Goal: Task Accomplishment & Management: Complete application form

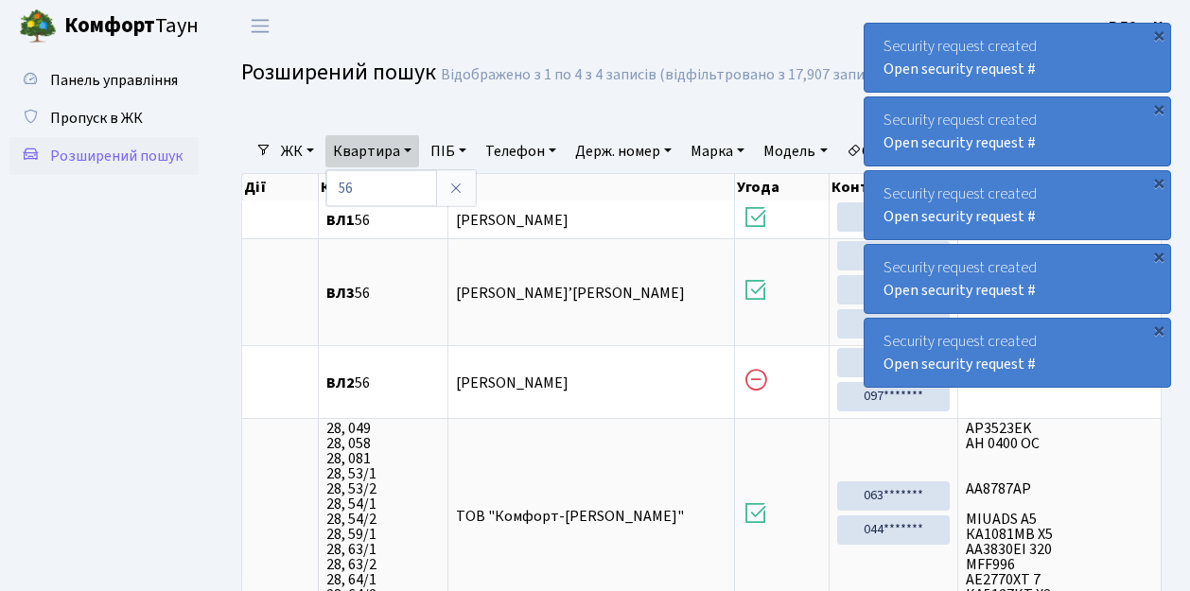
select select "25"
click at [91, 117] on span "Пропуск в ЖК" at bounding box center [96, 118] width 93 height 21
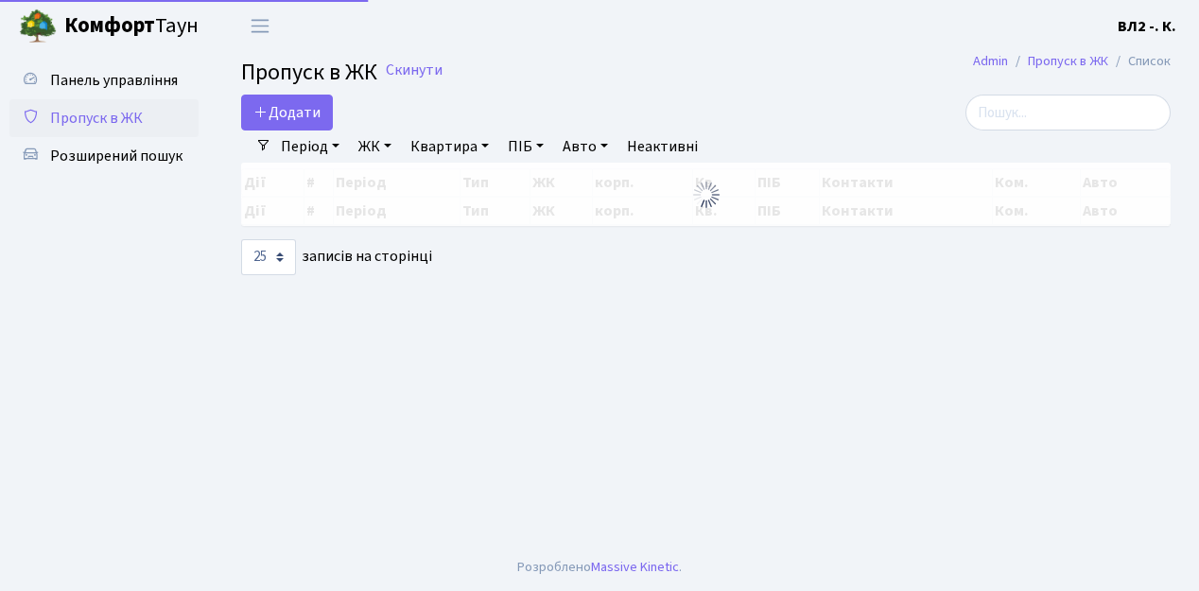
select select "25"
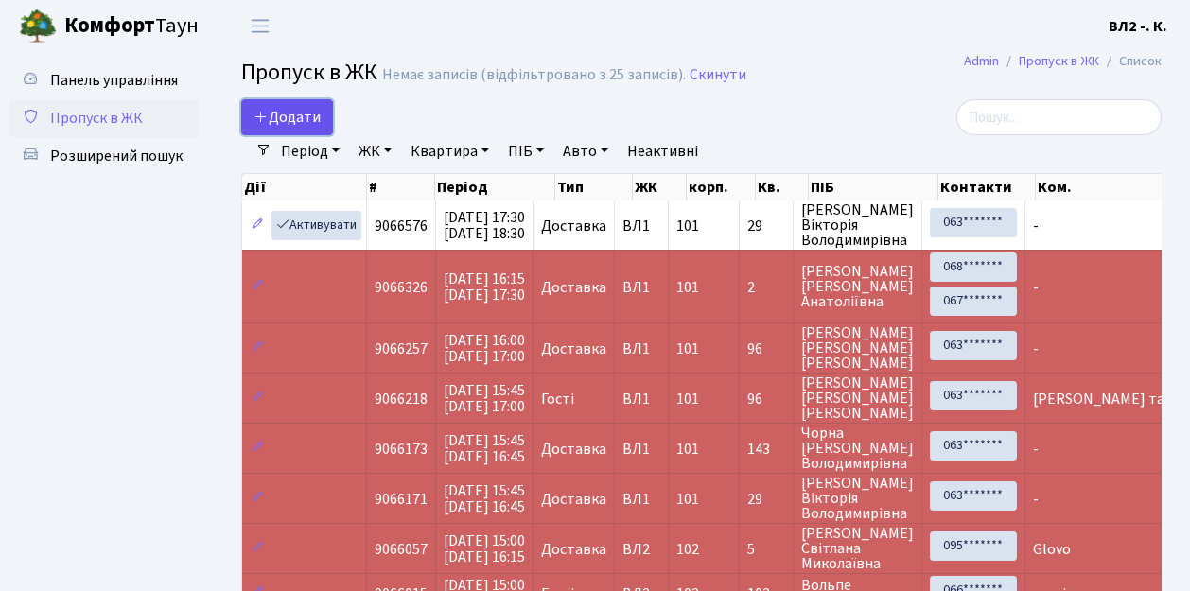
click at [271, 117] on span "Додати" at bounding box center [286, 117] width 67 height 21
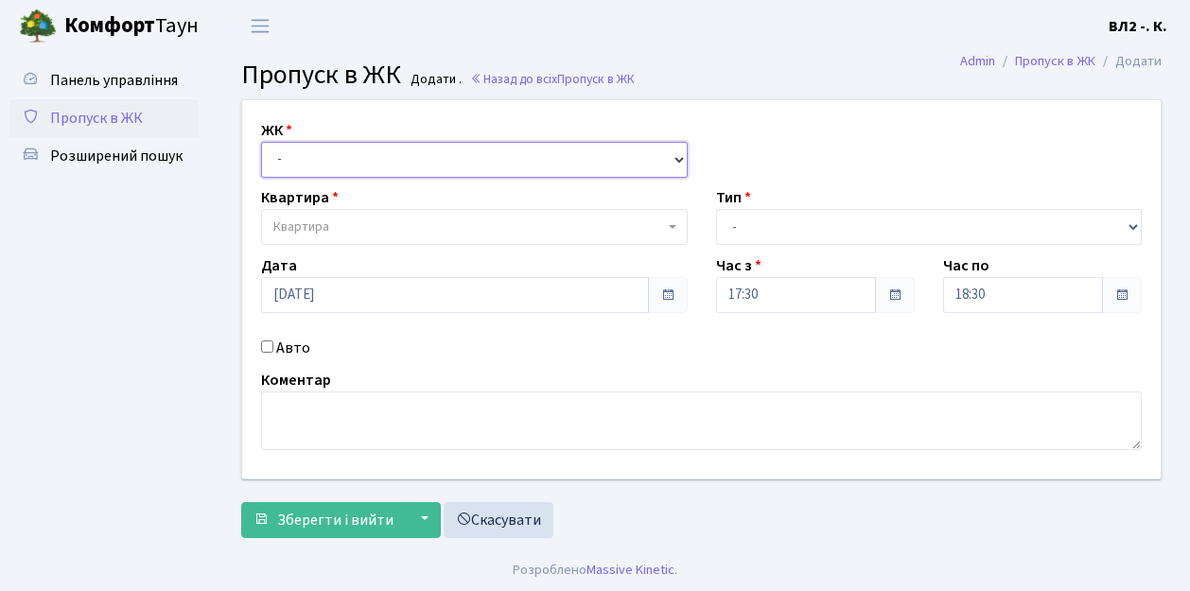
click at [295, 165] on select "- ВЛ1, Ужгородський пров., 4/1 ВЛ2, пр.Голосіївський, 76 ВЛ3, пр.Голосіївський,…" at bounding box center [474, 160] width 426 height 36
select select "317"
click at [261, 142] on select "- ВЛ1, Ужгородський пров., 4/1 ВЛ2, пр.Голосіївський, 76 ВЛ3, пр.Голосіївський,…" at bounding box center [474, 160] width 426 height 36
select select
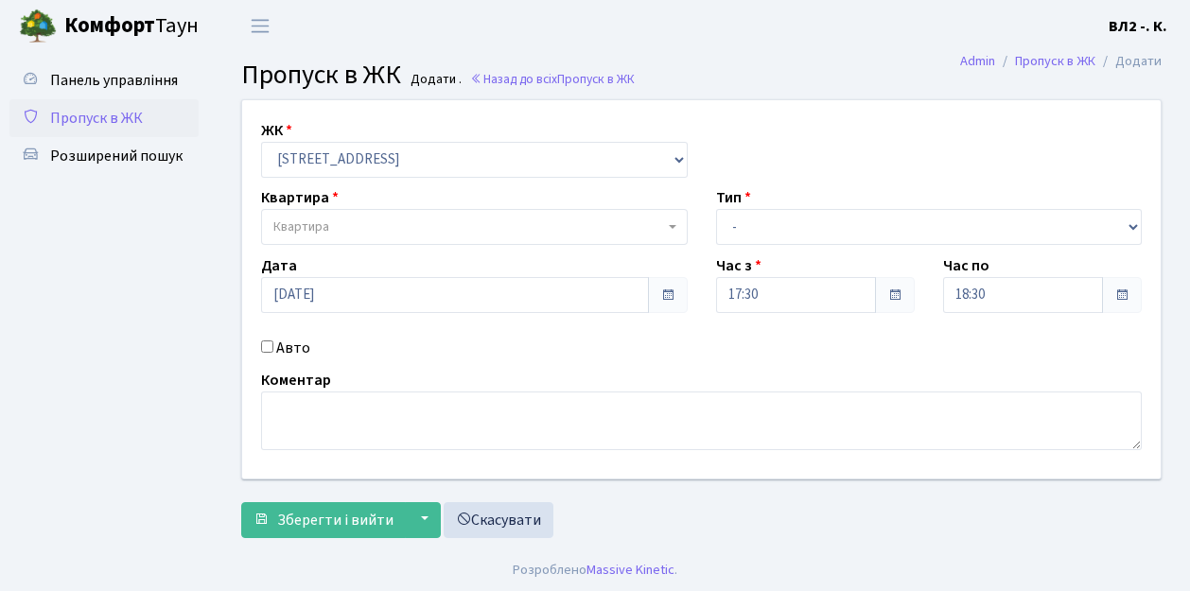
click at [311, 221] on span "Квартира" at bounding box center [301, 226] width 56 height 19
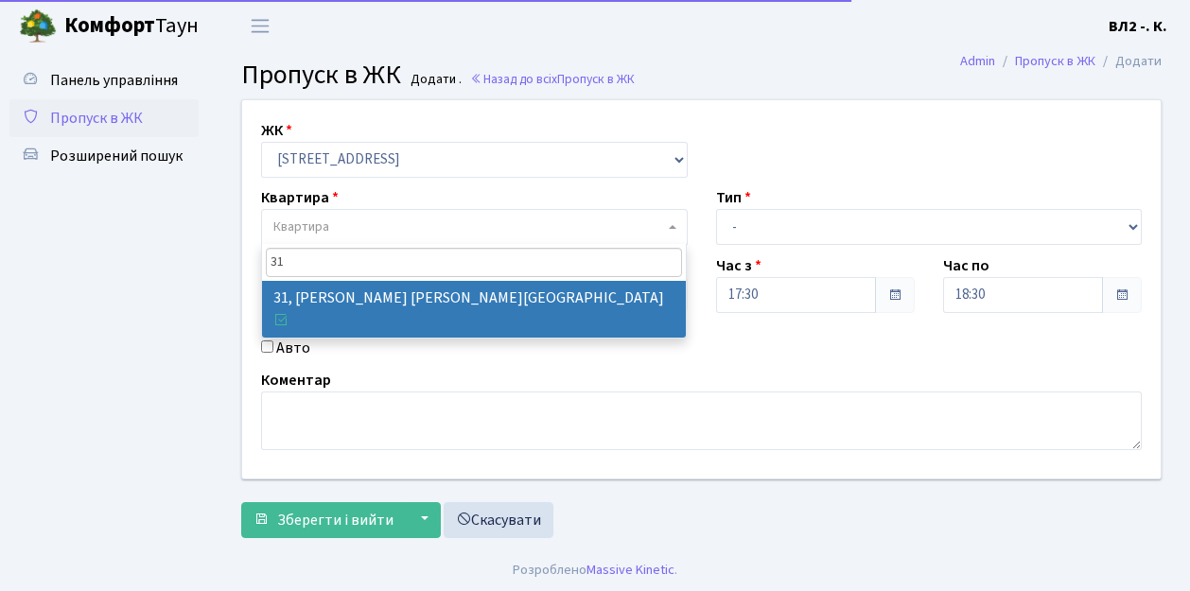
type input "31"
select select "38032"
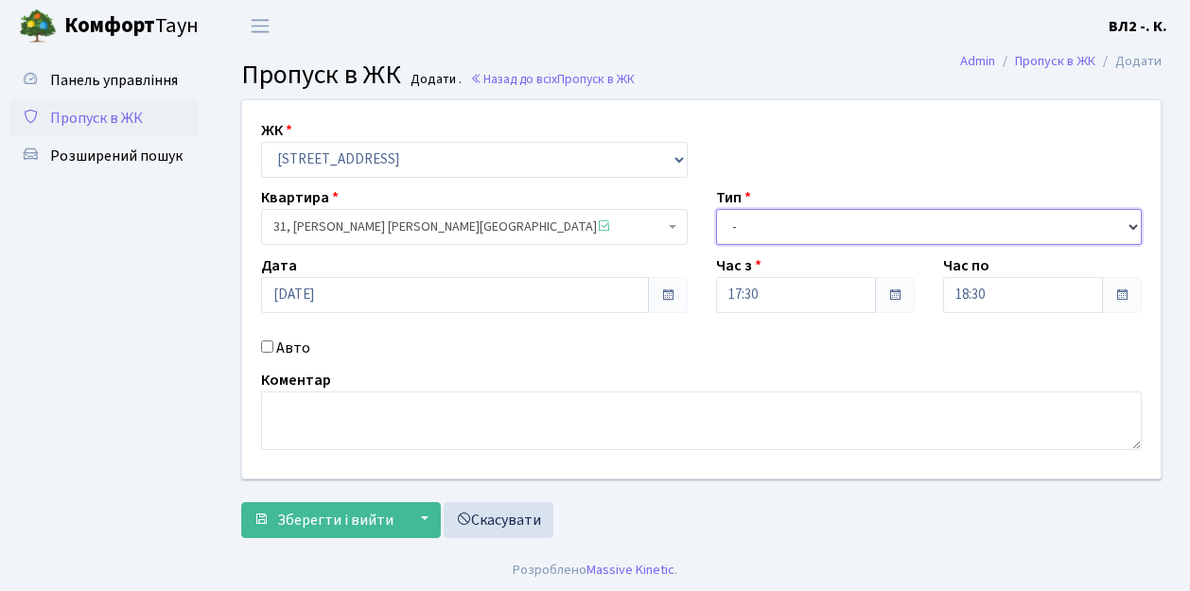
click at [825, 223] on select "- Доставка Таксі Гості Сервіс" at bounding box center [929, 227] width 426 height 36
select select "1"
click at [716, 209] on select "- Доставка Таксі Гості Сервіс" at bounding box center [929, 227] width 426 height 36
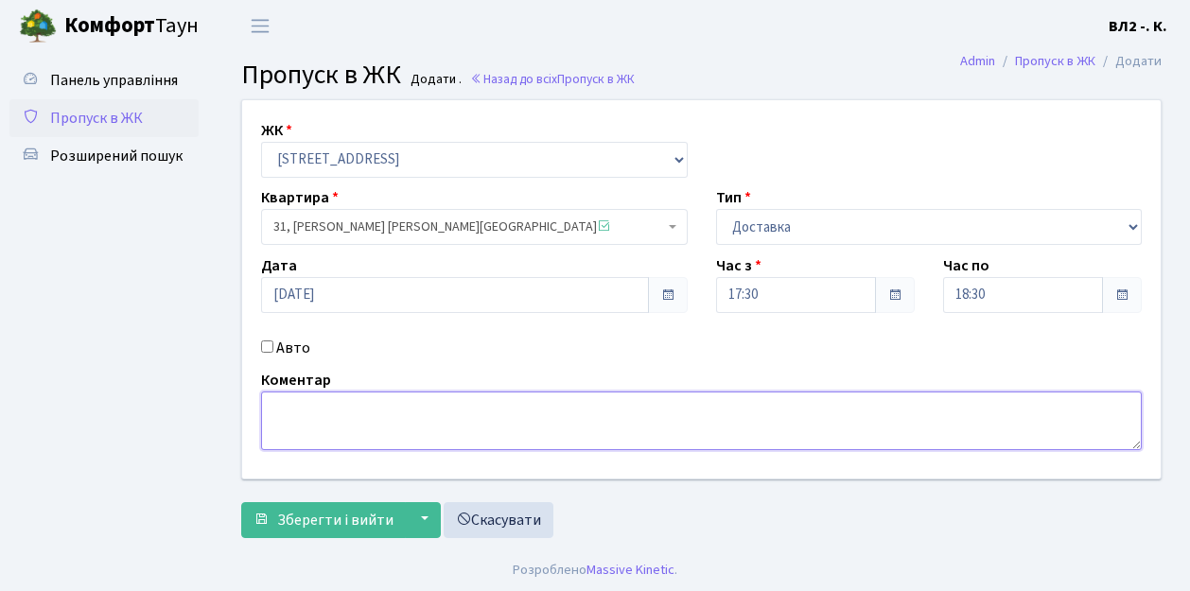
click at [266, 429] on textarea at bounding box center [701, 420] width 880 height 59
type textarea "Glovo"
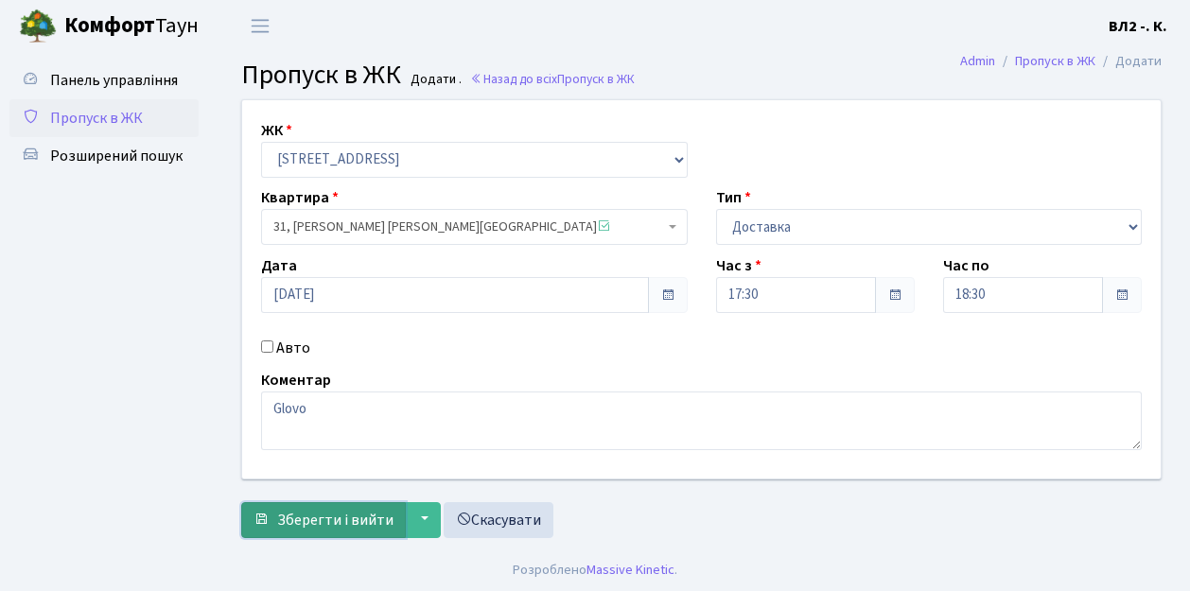
click at [327, 510] on span "Зберегти і вийти" at bounding box center [335, 520] width 116 height 21
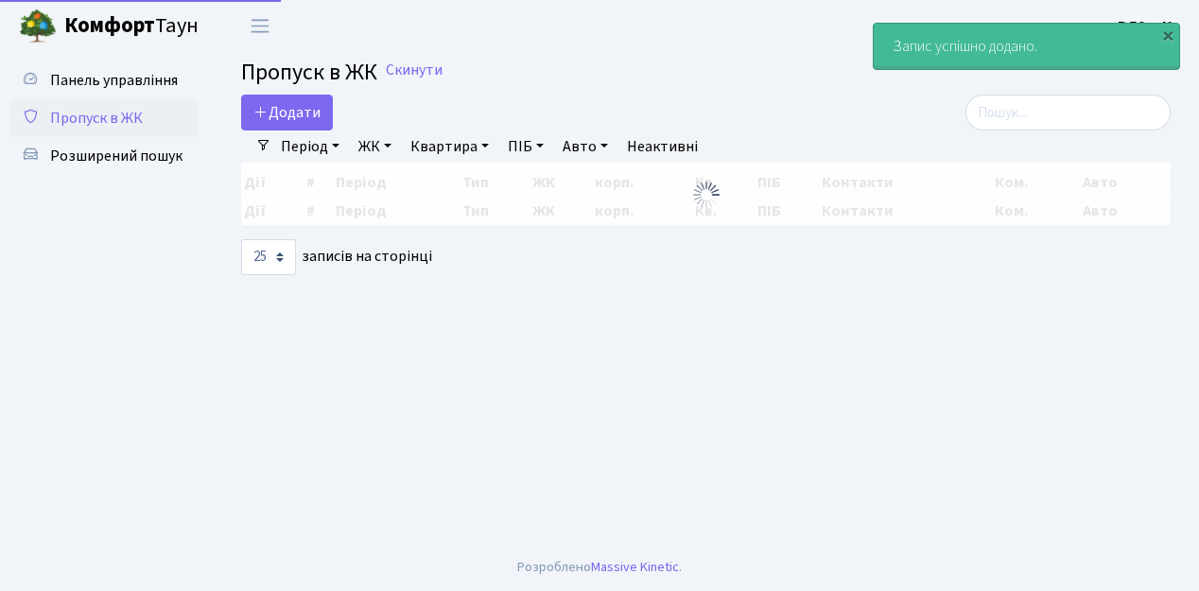
select select "25"
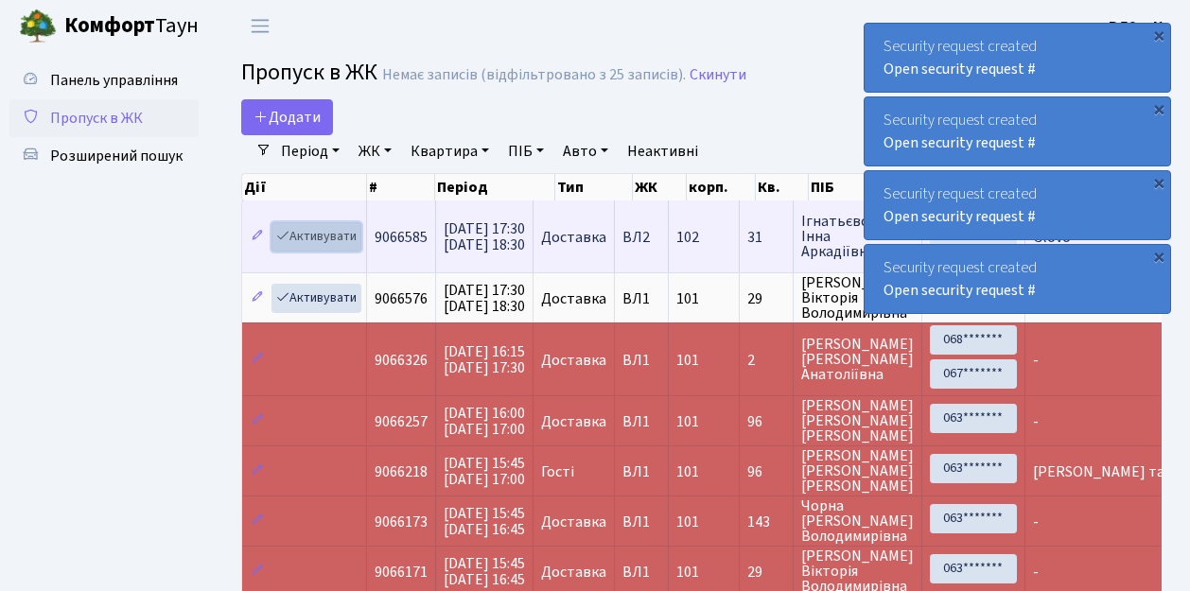
click at [305, 235] on link "Активувати" at bounding box center [316, 236] width 90 height 29
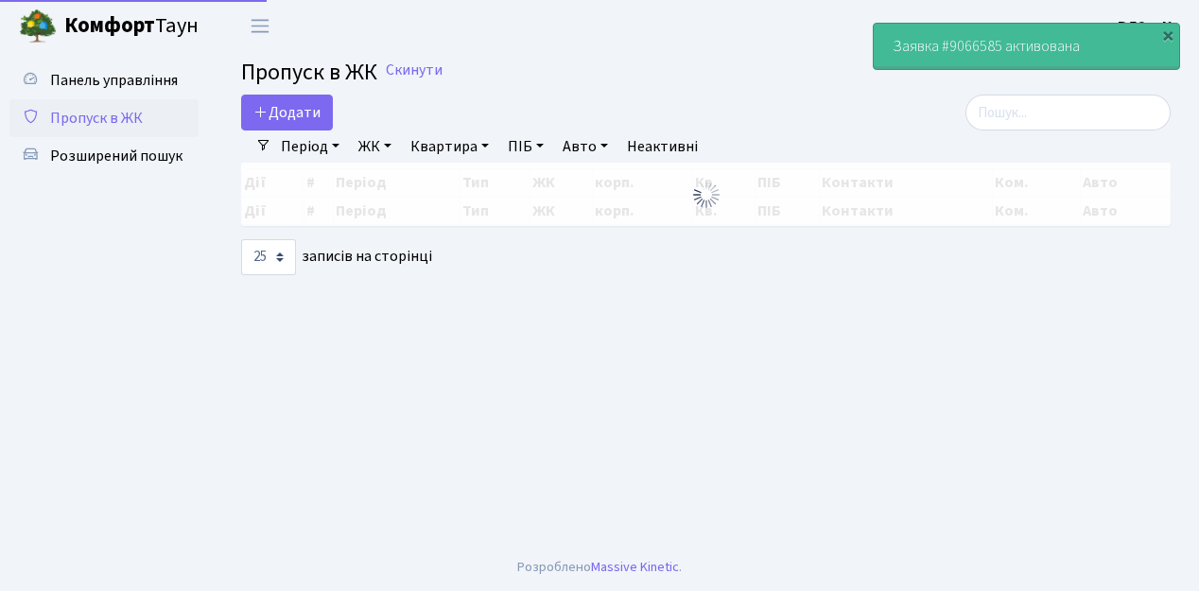
select select "25"
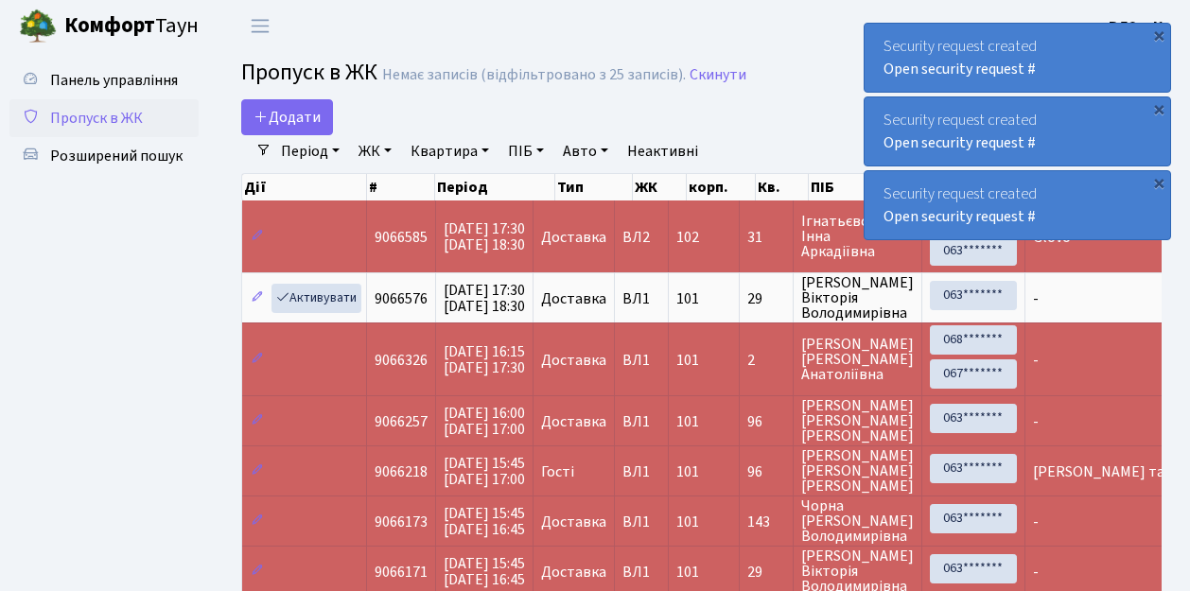
click at [122, 123] on span "Пропуск в ЖК" at bounding box center [96, 118] width 93 height 21
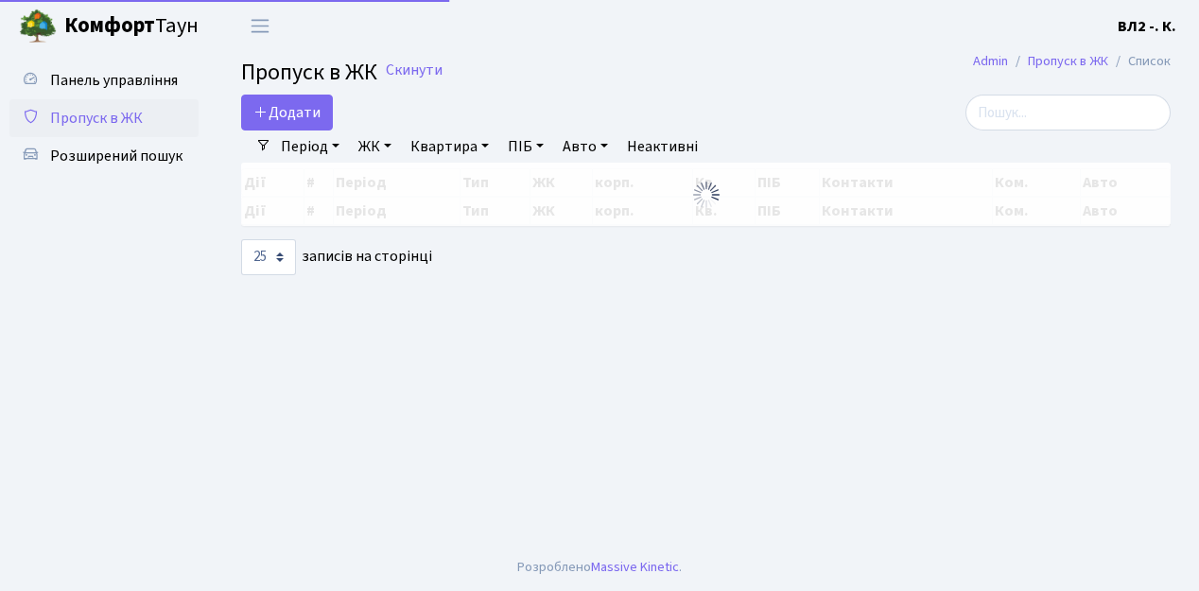
select select "25"
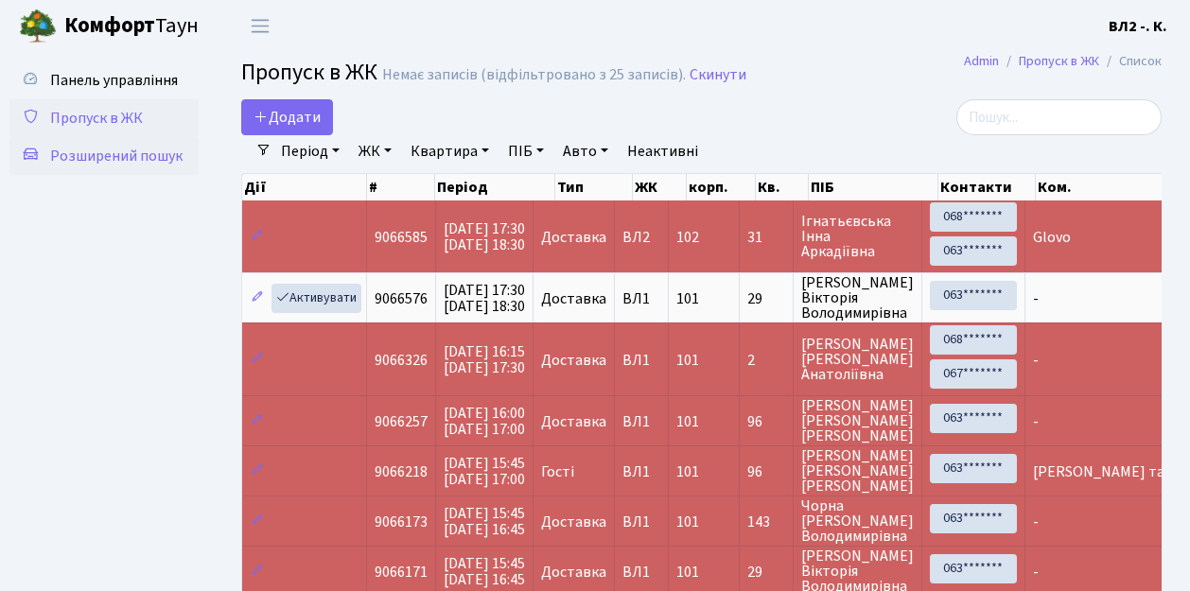
click at [148, 160] on span "Розширений пошук" at bounding box center [116, 156] width 132 height 21
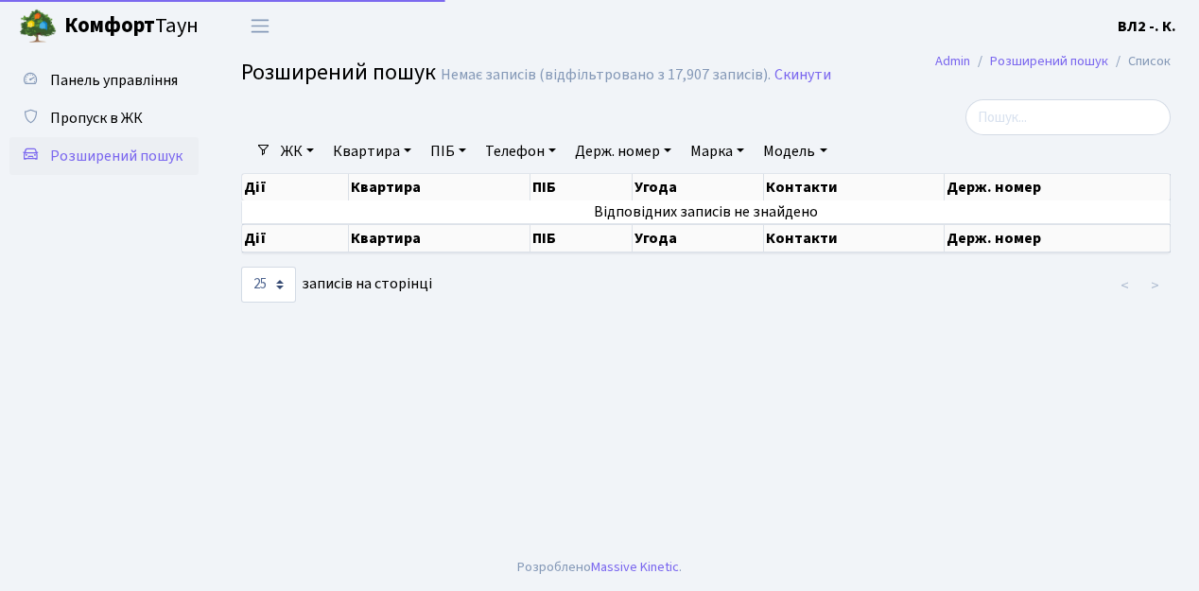
select select "25"
click at [366, 152] on link "Квартира" at bounding box center [372, 151] width 94 height 32
type input "22"
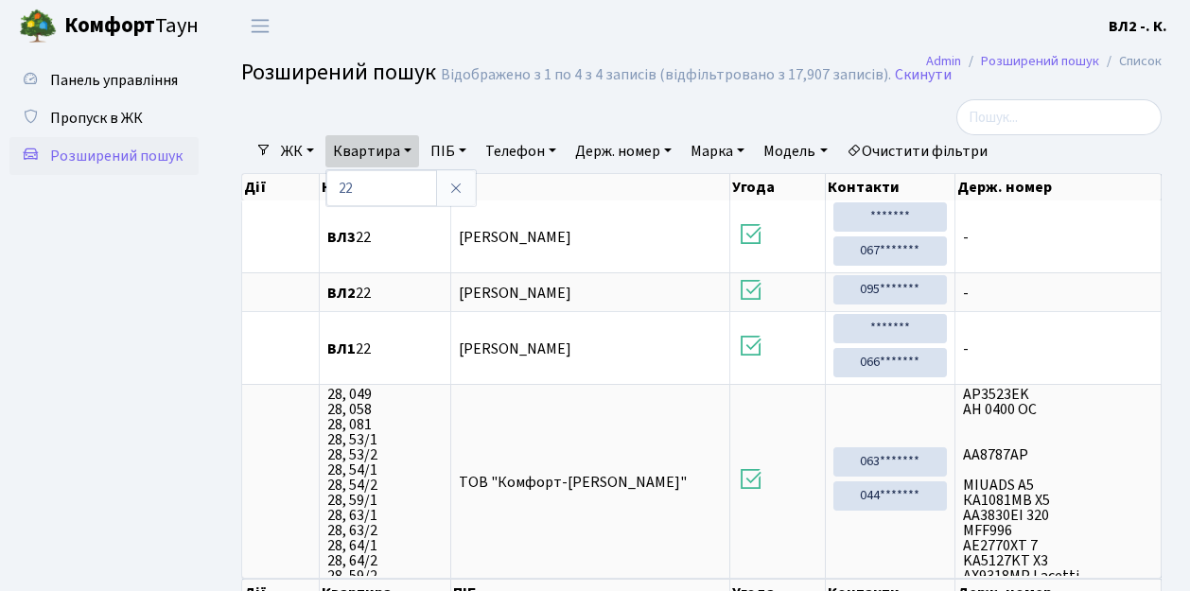
click at [153, 306] on ul "Панель управління Пропуск в ЖК Розширений пошук" at bounding box center [103, 355] width 189 height 588
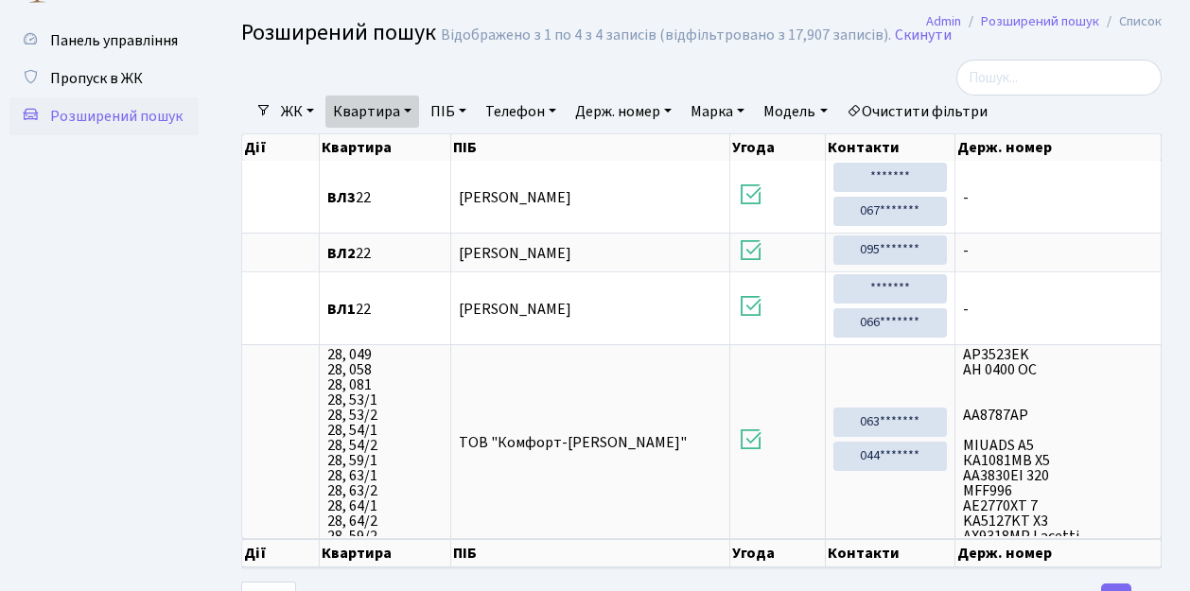
scroll to position [62, 0]
